Goal: Task Accomplishment & Management: Complete application form

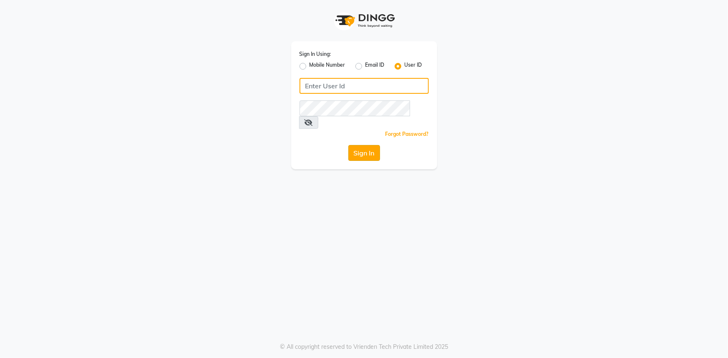
type input "E3784-01"
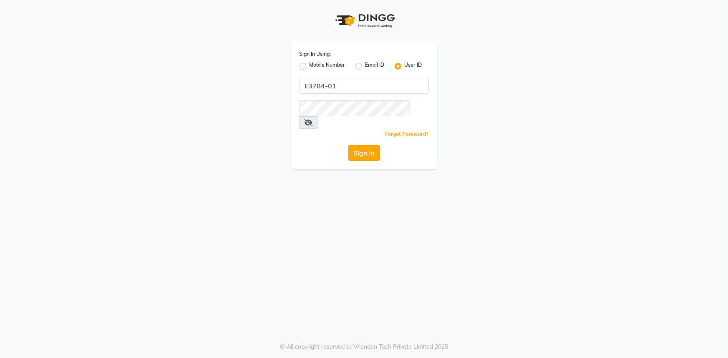
click at [364, 145] on button "Sign In" at bounding box center [364, 153] width 32 height 16
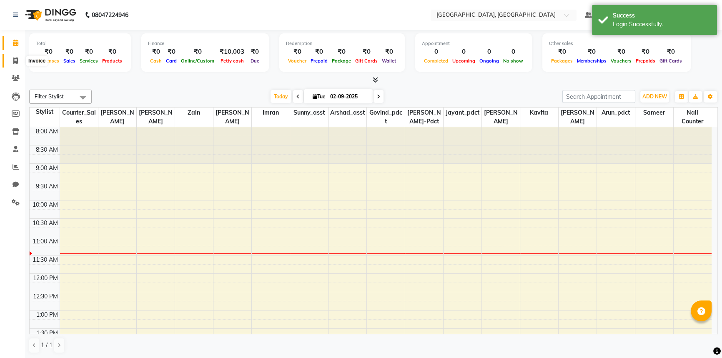
click at [13, 60] on icon at bounding box center [15, 61] width 5 height 6
select select "service"
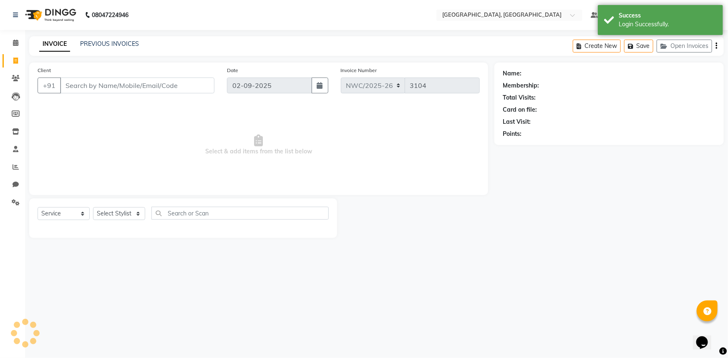
click at [167, 83] on input "Client" at bounding box center [137, 86] width 154 height 16
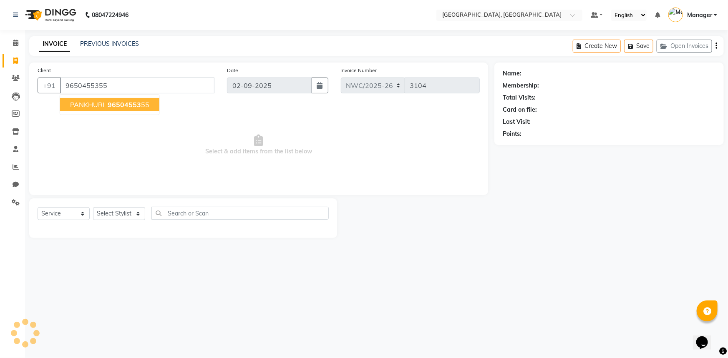
type input "9650455355"
select select "1: Object"
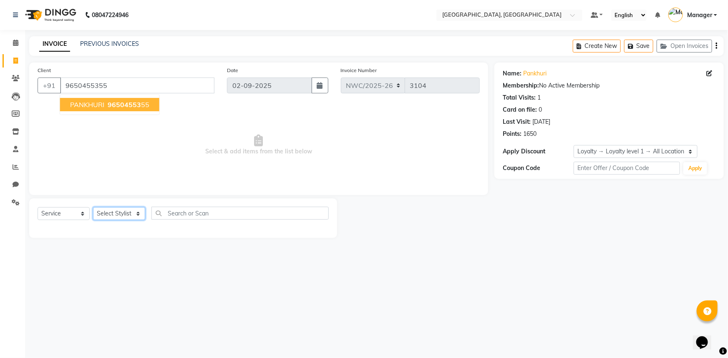
click at [121, 209] on select "Select Stylist [PERSON_NAME]-pdct Arshad_asst Arun_pdct Counter_Sales [PERSON_N…" at bounding box center [119, 213] width 52 height 13
select select "84843"
click at [93, 207] on select "Select Stylist [PERSON_NAME]-pdct Arshad_asst Arun_pdct Counter_Sales [PERSON_N…" at bounding box center [119, 213] width 52 height 13
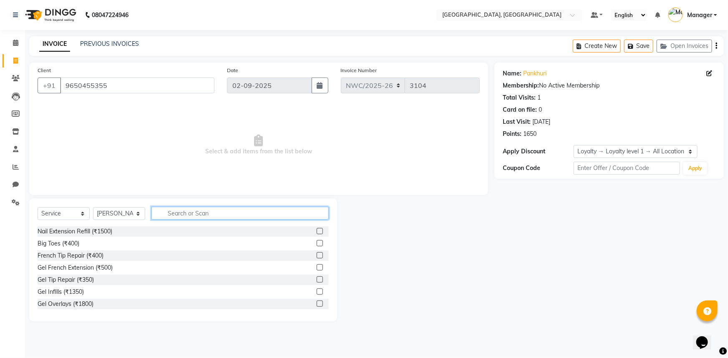
click at [184, 209] on input "text" at bounding box center [239, 213] width 177 height 13
type input "eye"
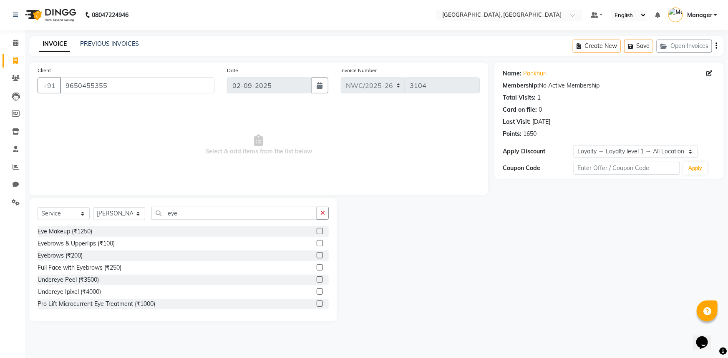
click at [317, 244] on label at bounding box center [320, 243] width 6 height 6
click at [317, 244] on input "checkbox" at bounding box center [319, 243] width 5 height 5
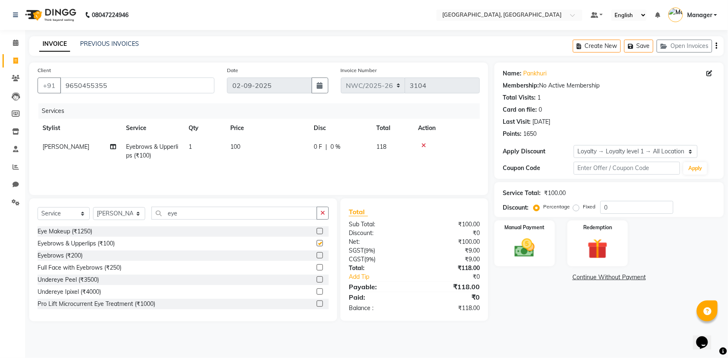
checkbox input "false"
click at [238, 146] on span "100" at bounding box center [235, 147] width 10 height 8
select select "84843"
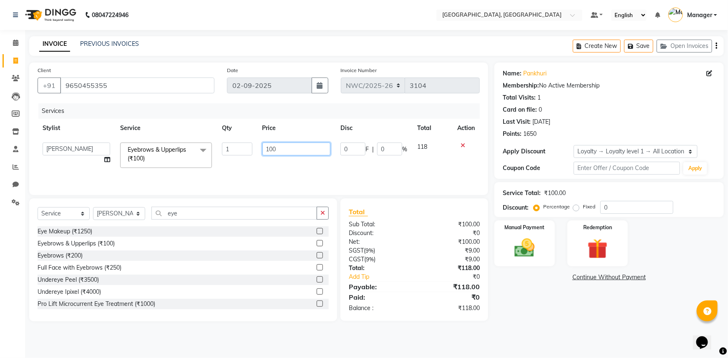
click at [260, 150] on td "100" at bounding box center [296, 155] width 78 height 35
type input "270"
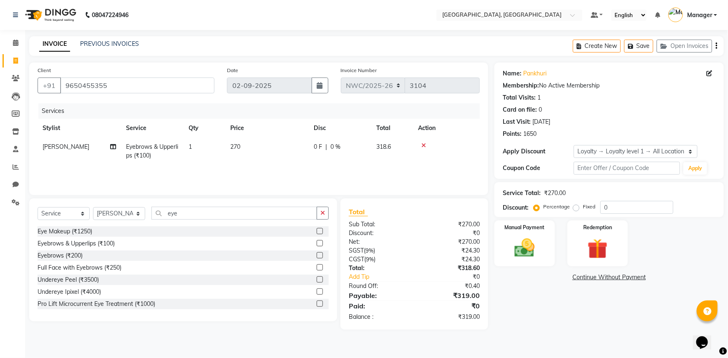
click at [263, 171] on div "Services Stylist Service Qty Price Disc Total Action [PERSON_NAME] Eyebrows & U…" at bounding box center [259, 144] width 442 height 83
click at [527, 255] on img at bounding box center [525, 248] width 34 height 24
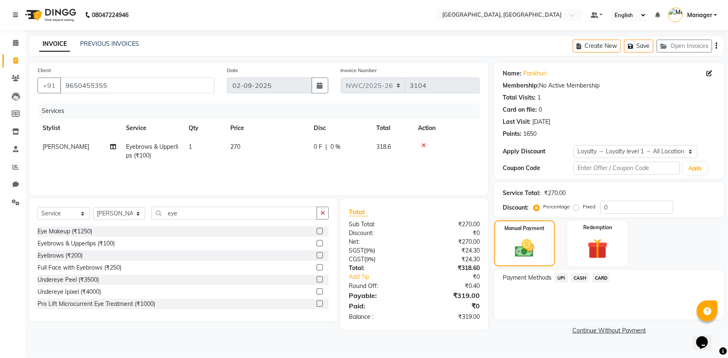
click at [560, 279] on span "UPI" at bounding box center [561, 278] width 13 height 10
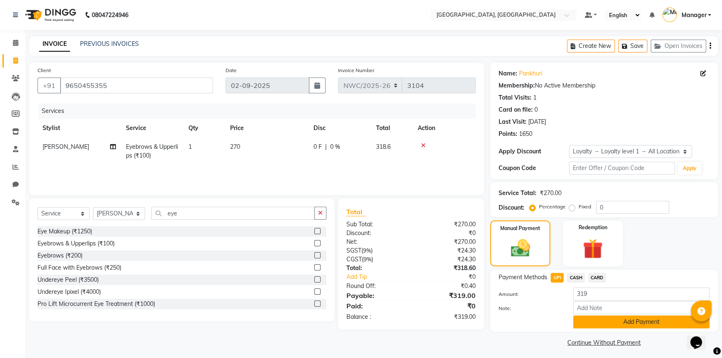
click at [603, 319] on button "Add Payment" at bounding box center [641, 322] width 136 height 13
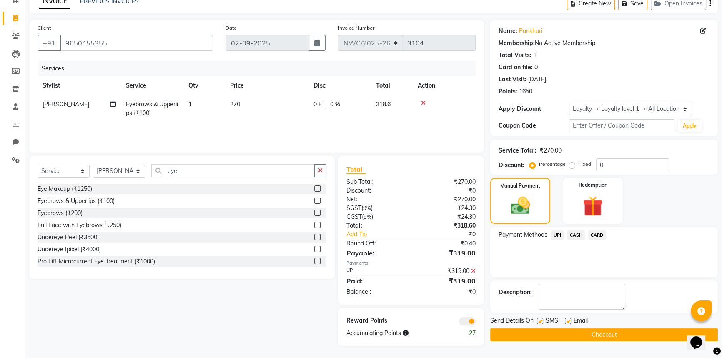
scroll to position [43, 0]
click at [596, 333] on button "Checkout" at bounding box center [604, 334] width 228 height 13
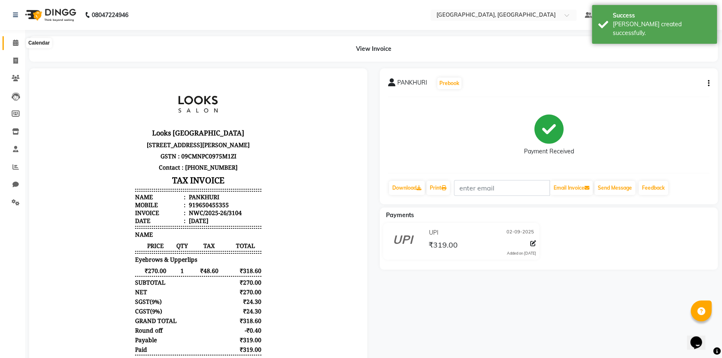
click at [13, 44] on icon at bounding box center [15, 43] width 5 height 6
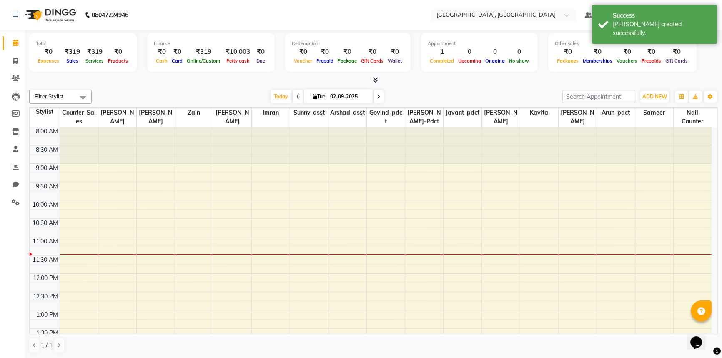
click at [195, 94] on div "[DATE] [DATE]" at bounding box center [327, 96] width 462 height 13
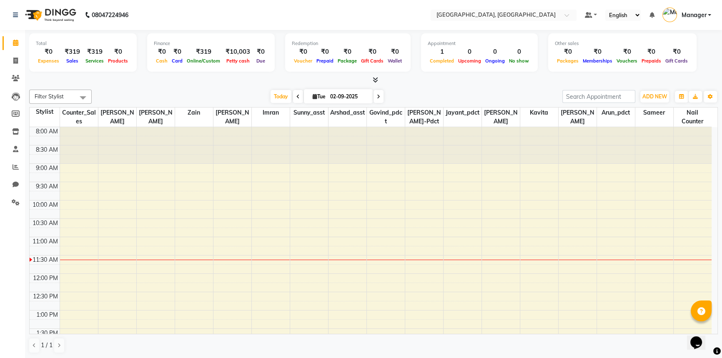
click at [85, 23] on p "08047224946" at bounding box center [106, 14] width 43 height 23
click at [83, 27] on div "08047224946" at bounding box center [71, 14] width 128 height 23
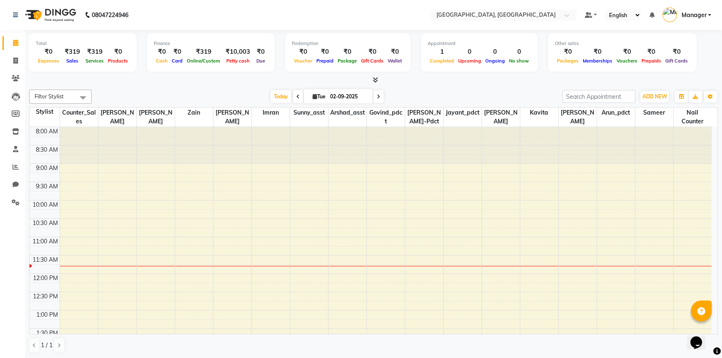
click at [146, 88] on div "Filter Stylist Select All [PERSON_NAME]-pdct Arshad_asst Arun_pdct Counter_Sale…" at bounding box center [373, 221] width 689 height 271
